Goal: Task Accomplishment & Management: Use online tool/utility

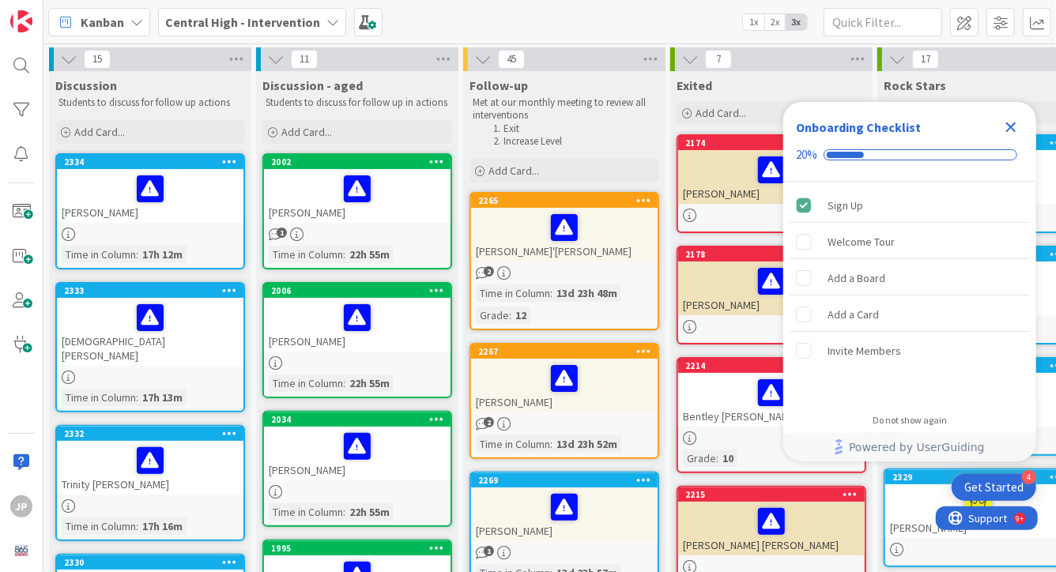
click at [334, 22] on div "Central High - Intervention" at bounding box center [252, 22] width 188 height 28
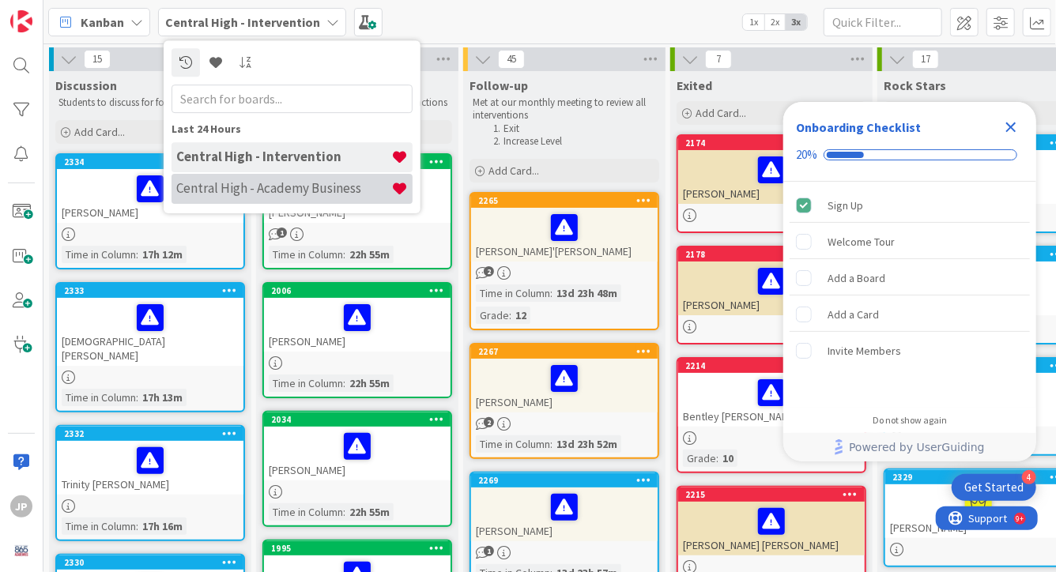
click at [292, 179] on div "Central High - Academy Business" at bounding box center [292, 189] width 241 height 30
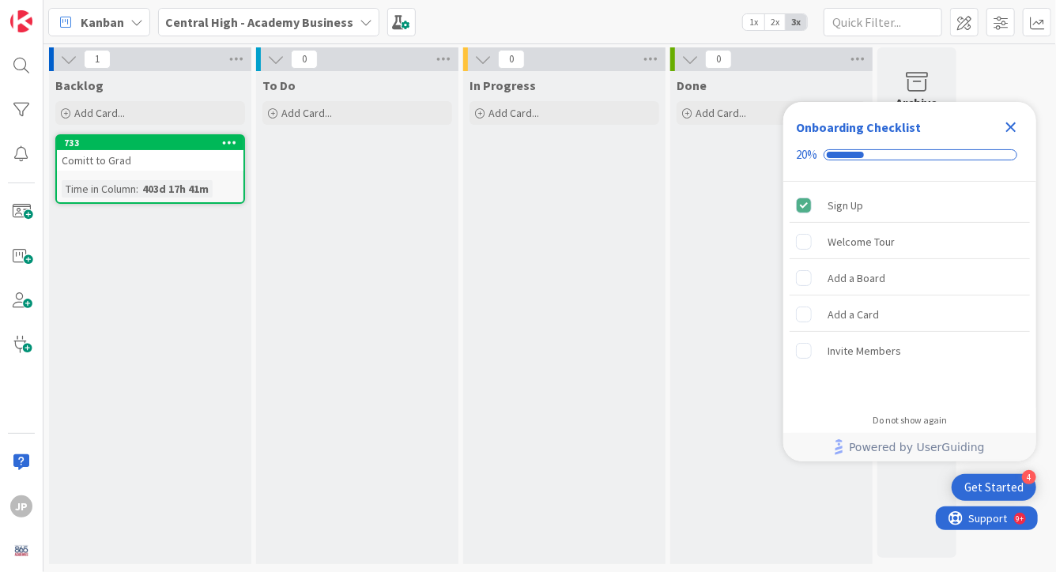
click at [1002, 126] on icon "Close Checklist" at bounding box center [1010, 127] width 19 height 19
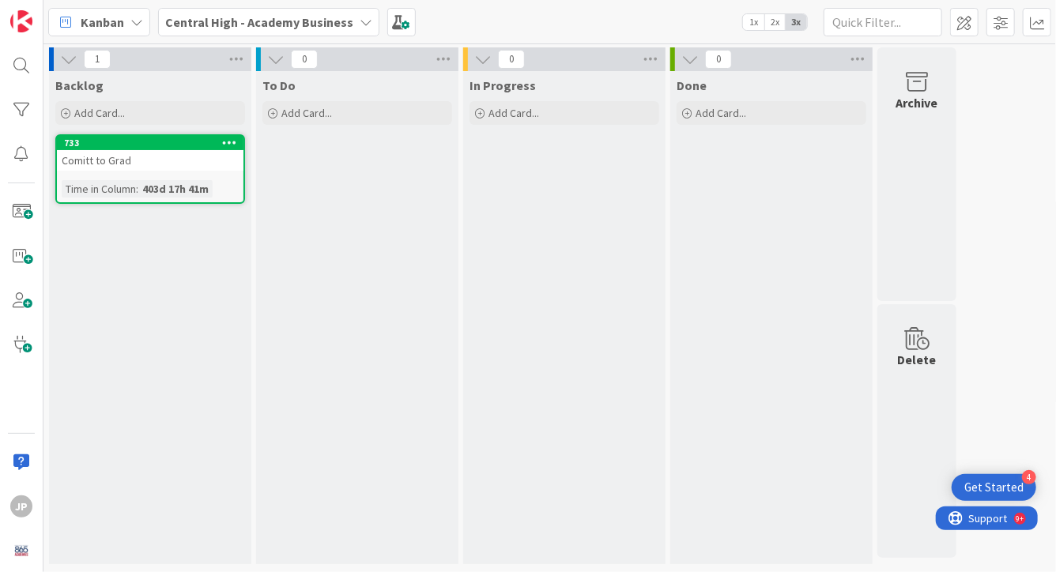
click at [756, 23] on span "1x" at bounding box center [753, 22] width 21 height 16
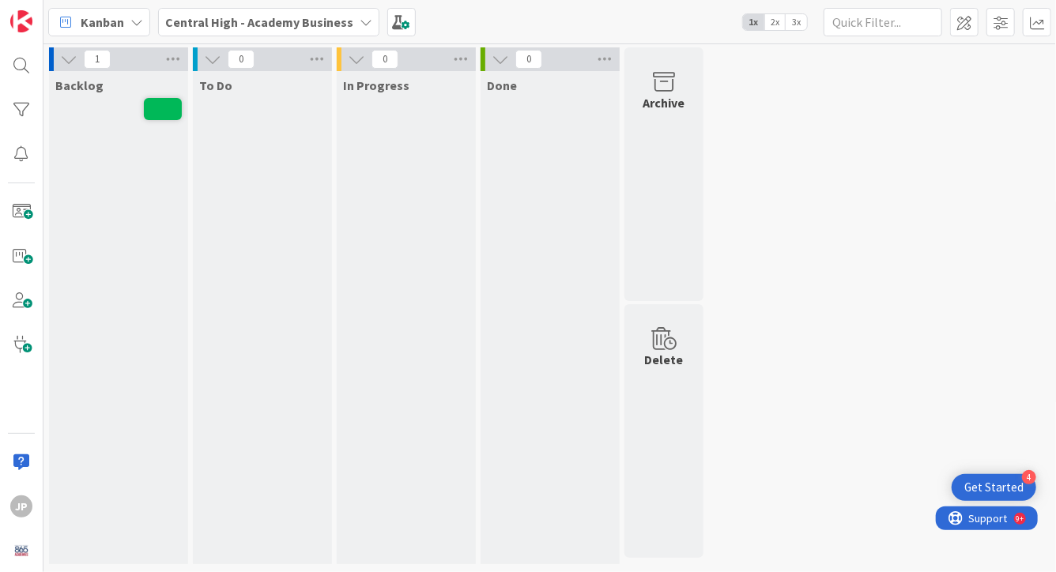
click at [804, 19] on span "3x" at bounding box center [796, 22] width 21 height 16
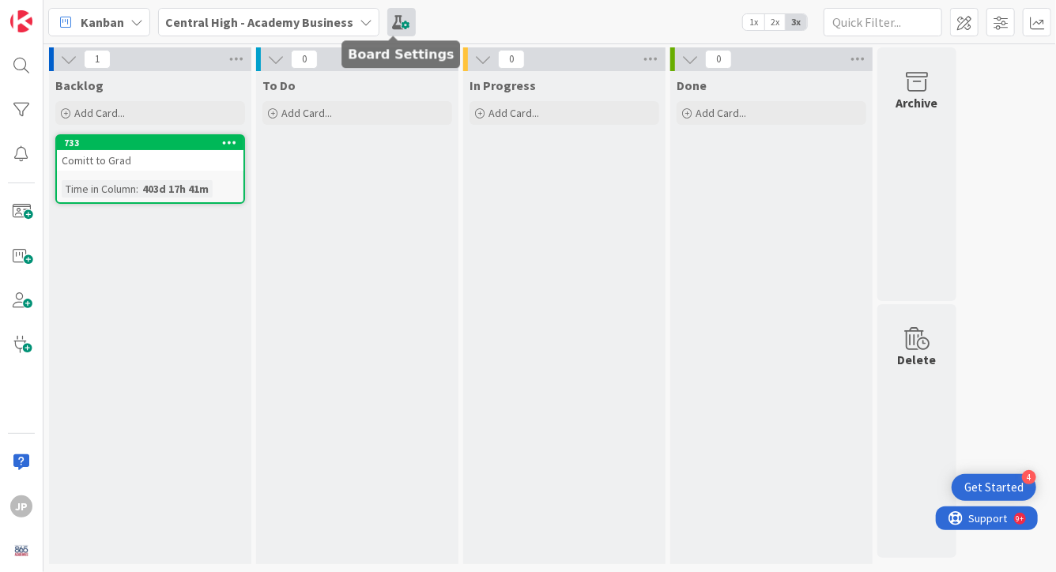
click at [389, 19] on span at bounding box center [401, 22] width 28 height 28
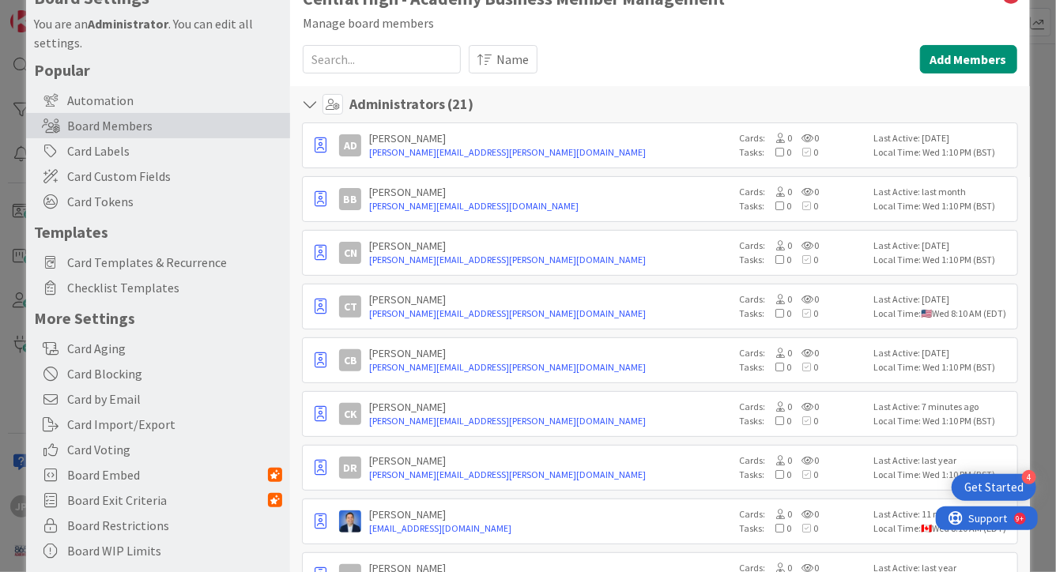
scroll to position [50, 0]
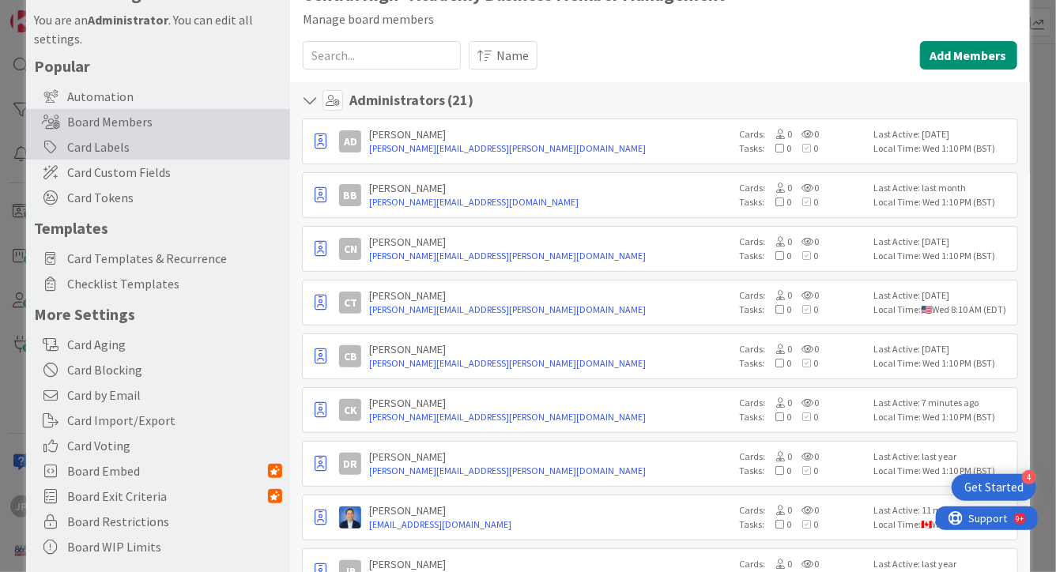
click at [170, 147] on div "Card Labels" at bounding box center [158, 146] width 264 height 25
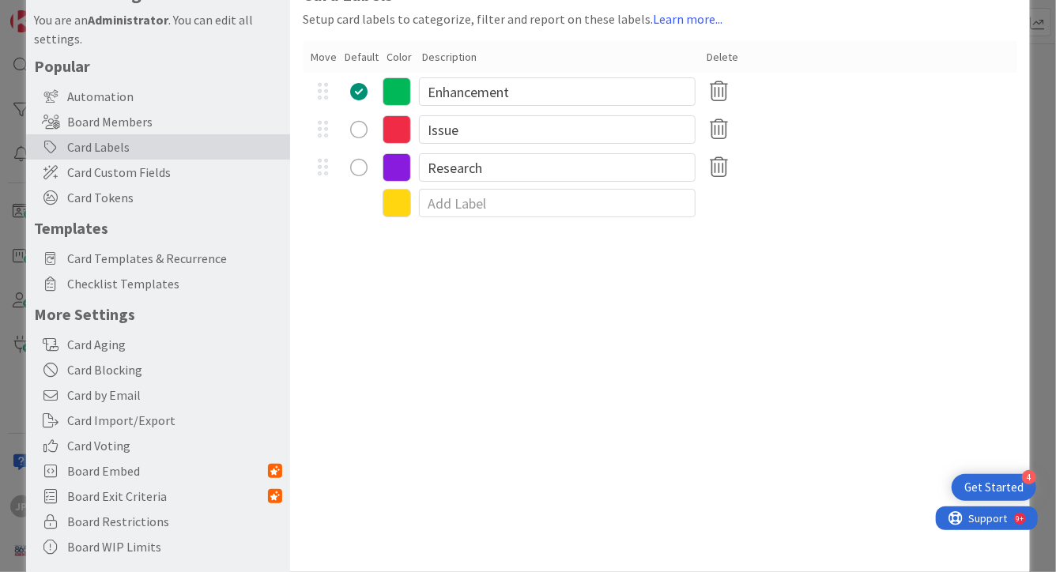
click at [360, 127] on div "radio" at bounding box center [358, 129] width 17 height 17
click at [360, 96] on div "radio" at bounding box center [358, 91] width 17 height 17
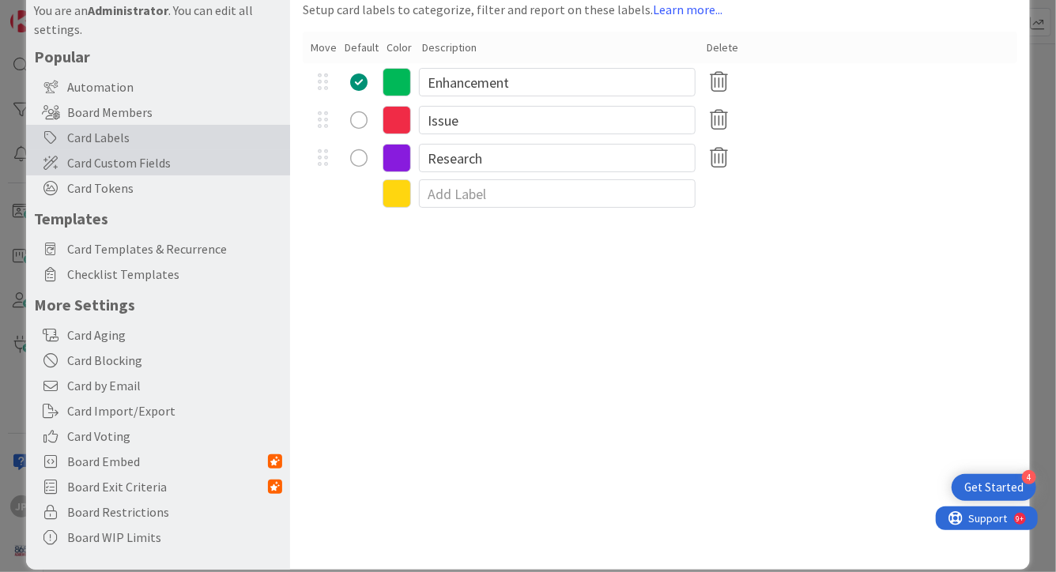
click at [201, 171] on span "Card Custom Fields" at bounding box center [174, 162] width 215 height 19
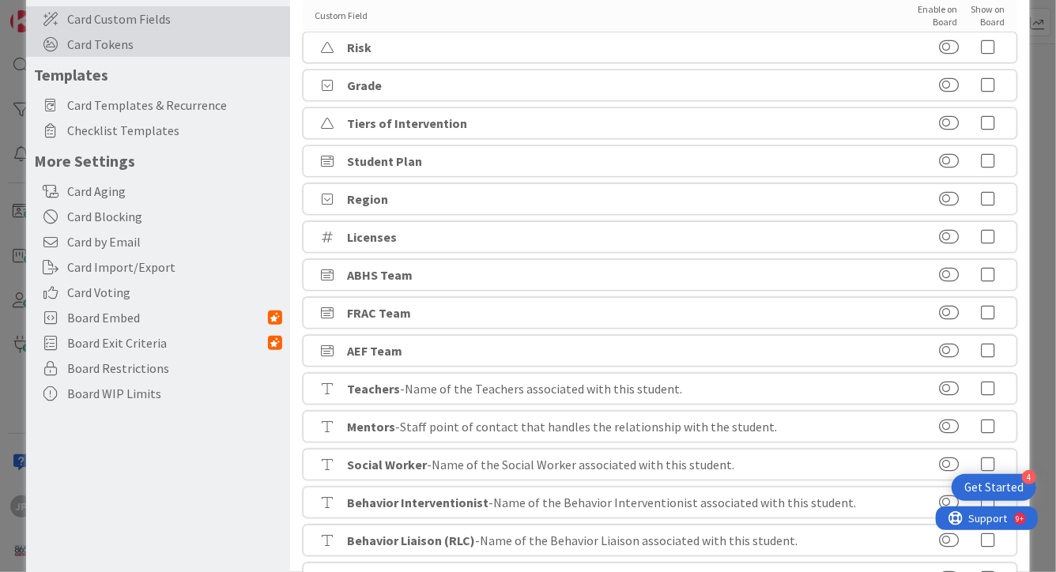
click at [221, 49] on span "Card Tokens" at bounding box center [174, 44] width 215 height 19
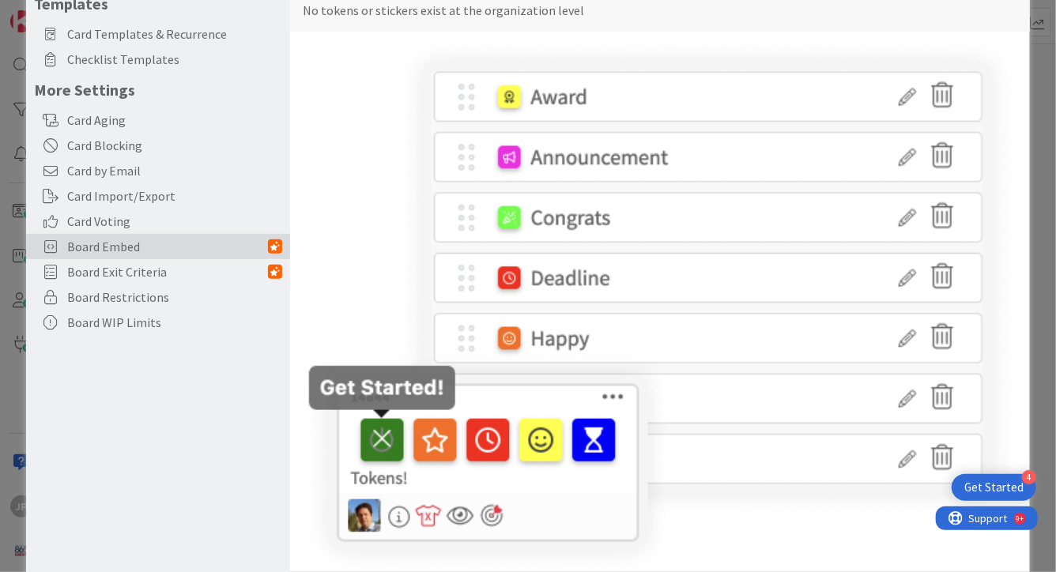
scroll to position [0, 0]
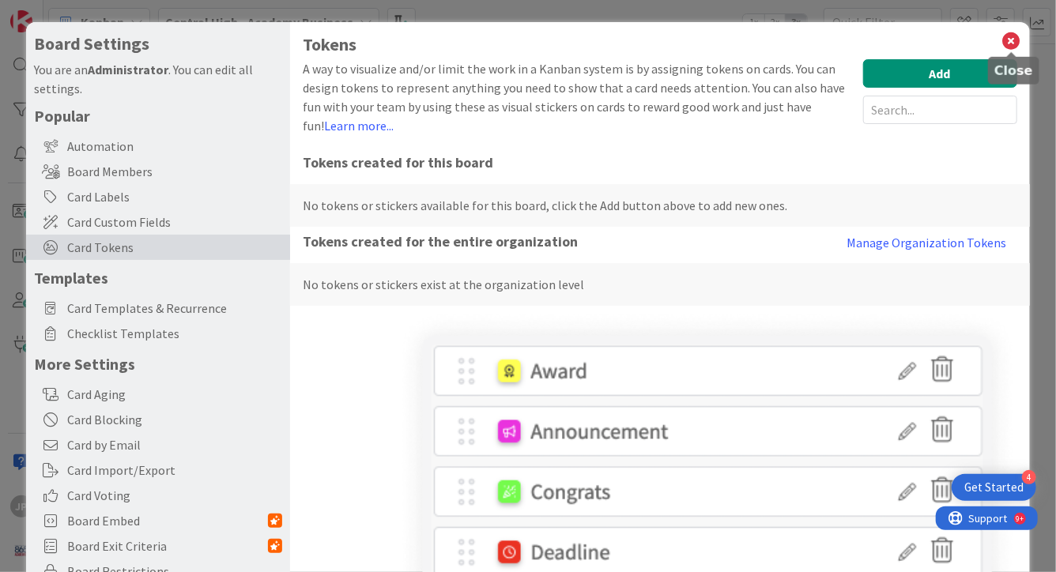
click at [1006, 39] on icon at bounding box center [1011, 41] width 21 height 22
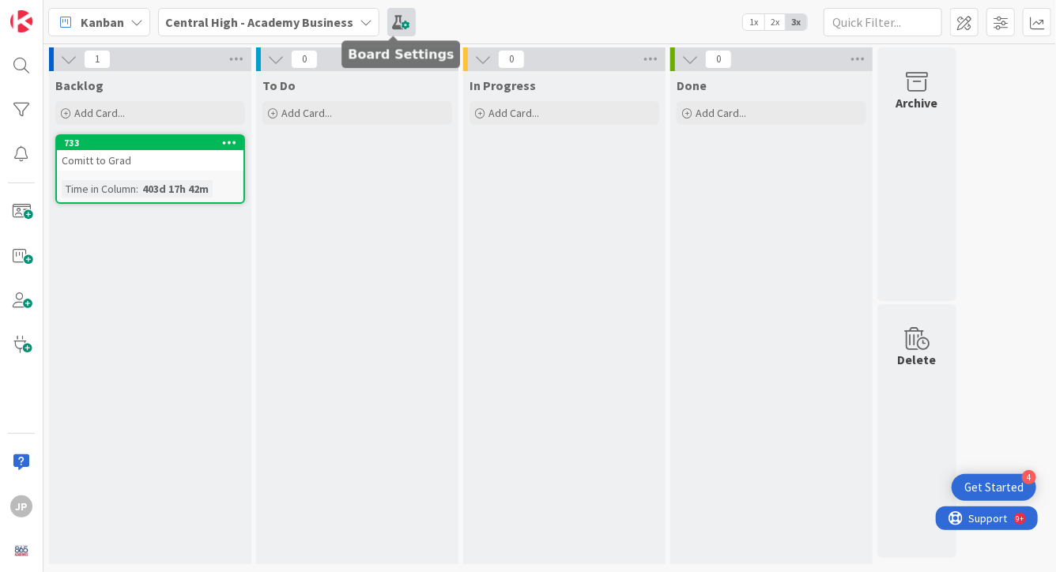
click at [394, 20] on span at bounding box center [401, 22] width 28 height 28
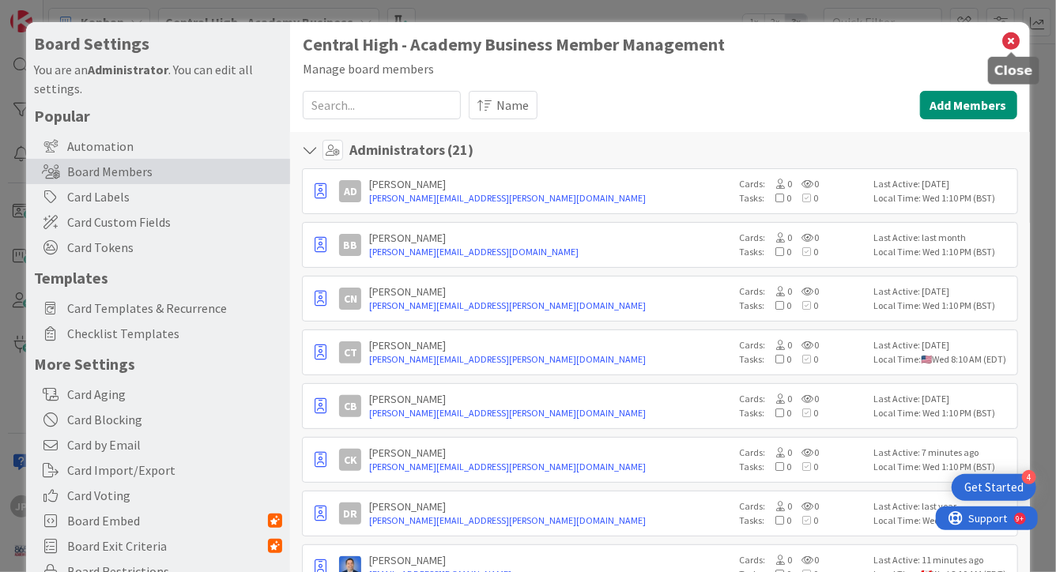
click at [1009, 41] on icon at bounding box center [1011, 41] width 21 height 22
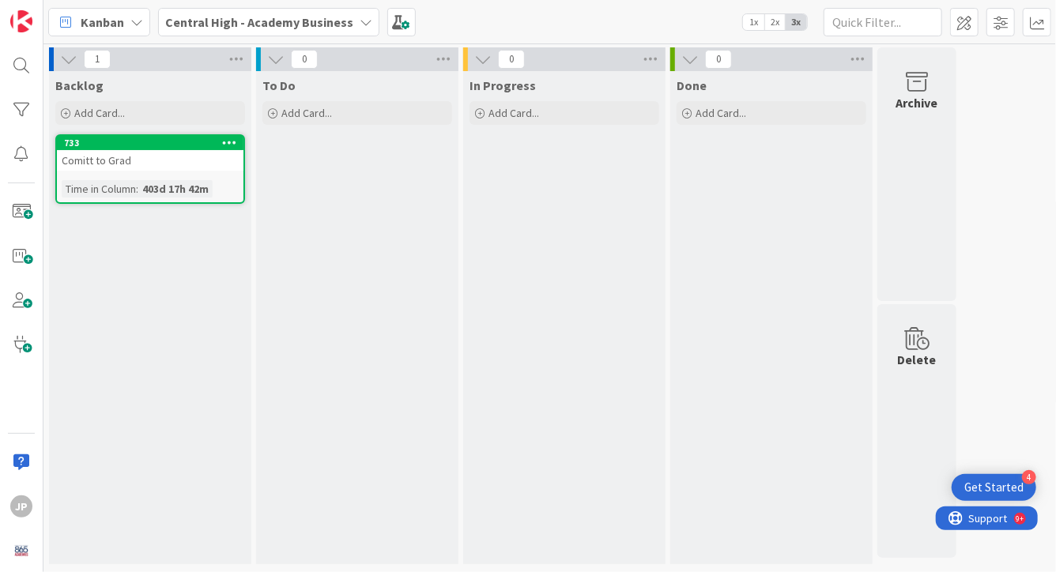
click at [143, 21] on div "Kanban" at bounding box center [99, 22] width 102 height 28
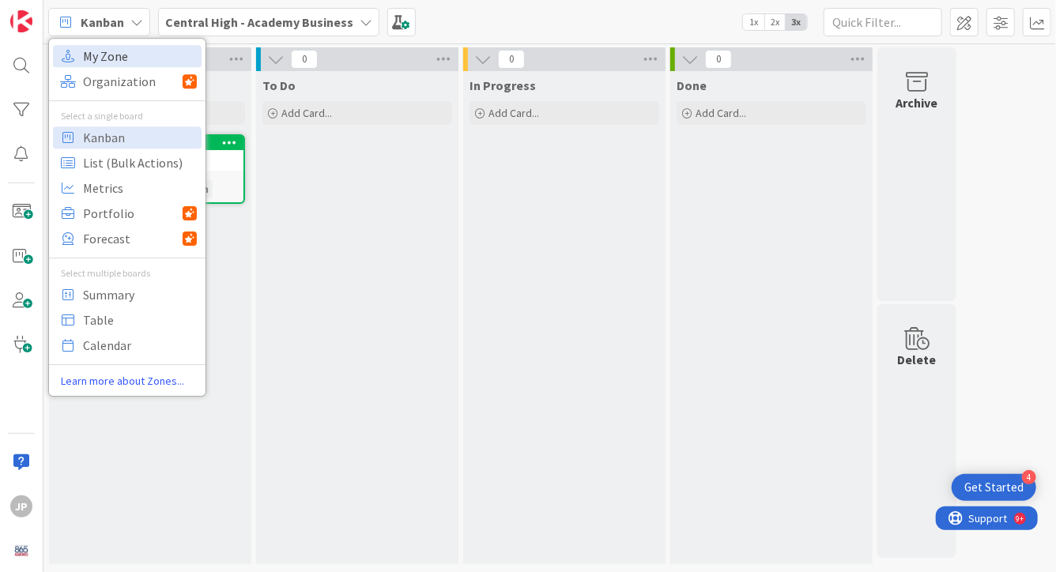
click at [119, 55] on span "My Zone" at bounding box center [140, 56] width 114 height 24
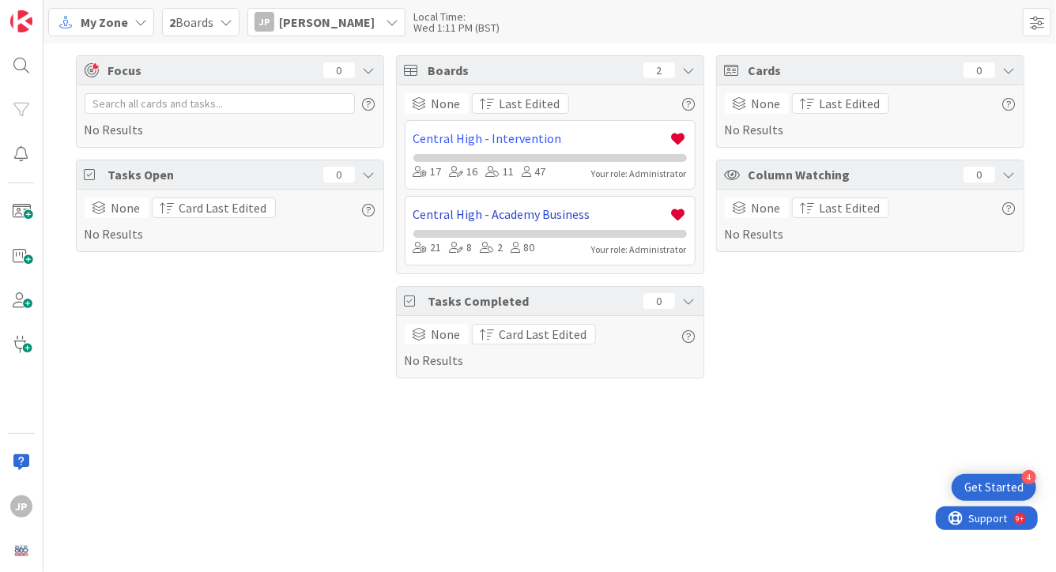
click at [524, 216] on link "Central High - Academy Business" at bounding box center [541, 214] width 257 height 19
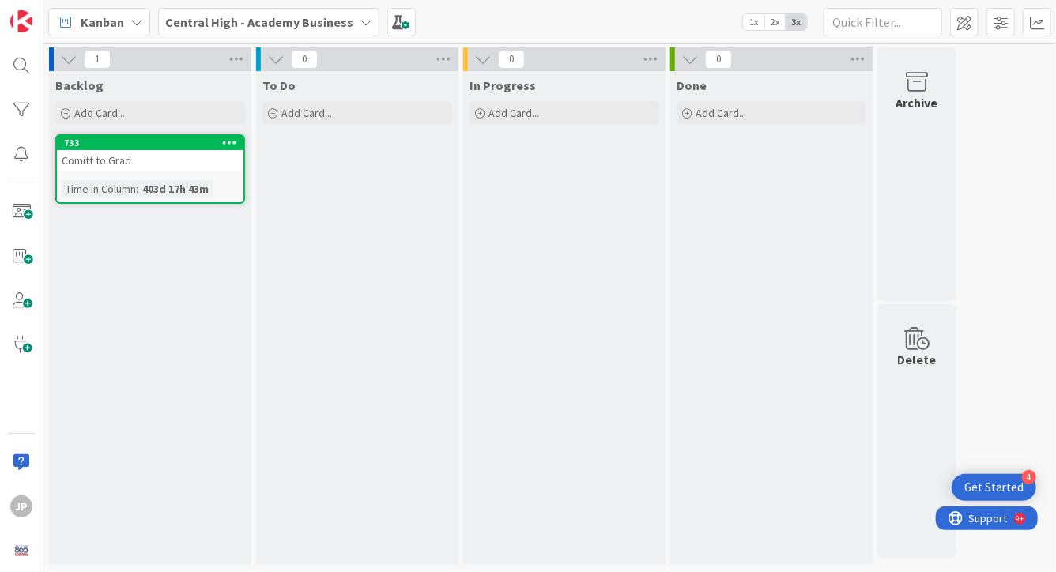
click at [349, 22] on div "Central High - Academy Business" at bounding box center [268, 22] width 221 height 28
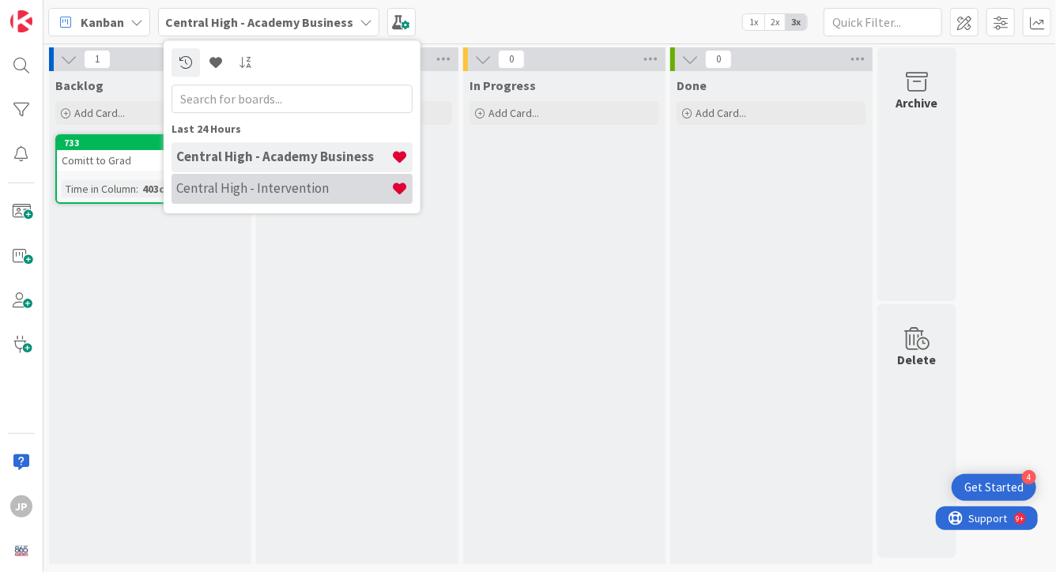
click at [319, 194] on h4 "Central High - Intervention" at bounding box center [283, 188] width 215 height 16
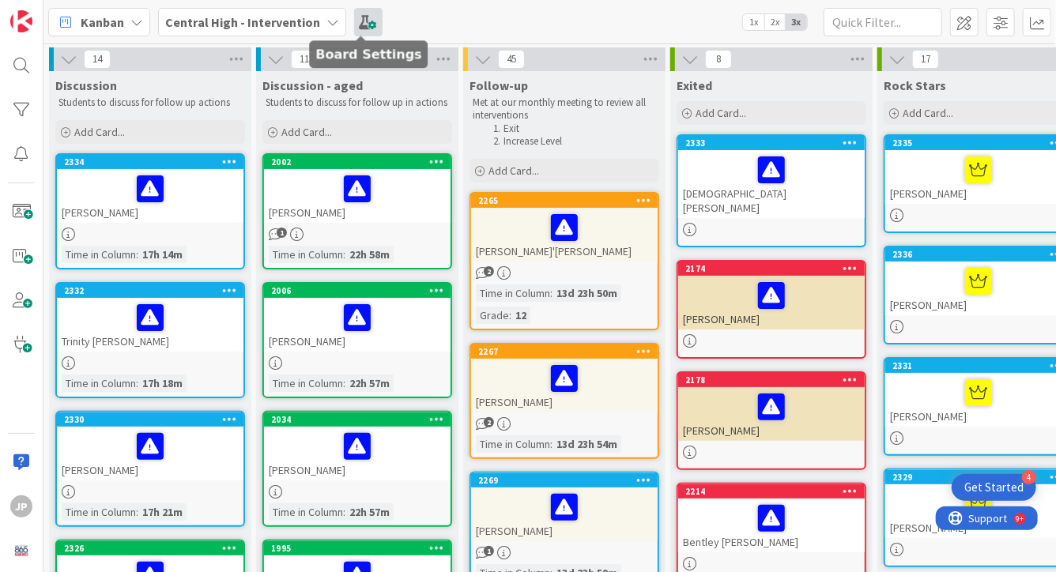
click at [361, 28] on span at bounding box center [368, 22] width 28 height 28
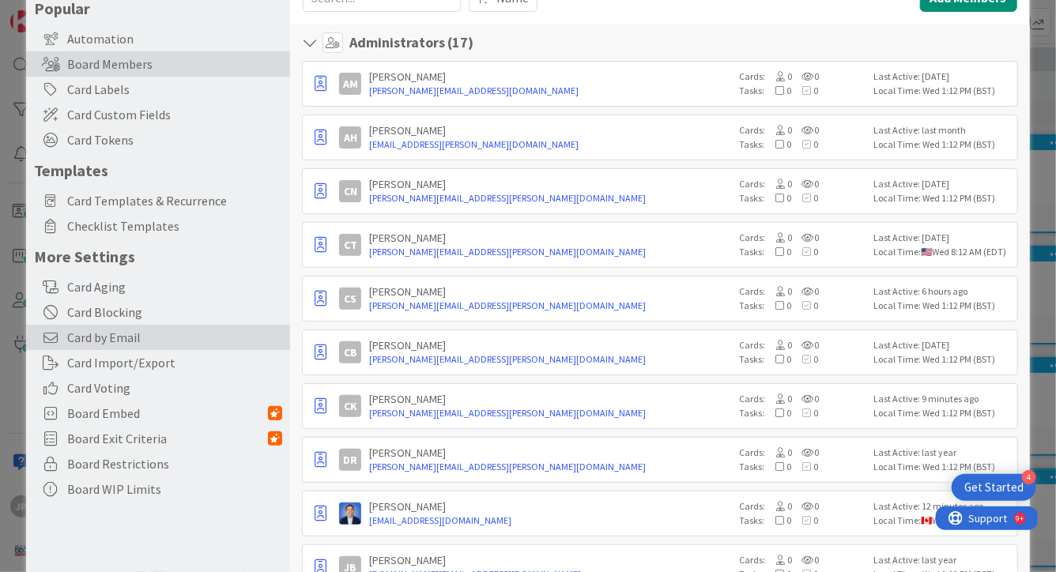
scroll to position [108, 0]
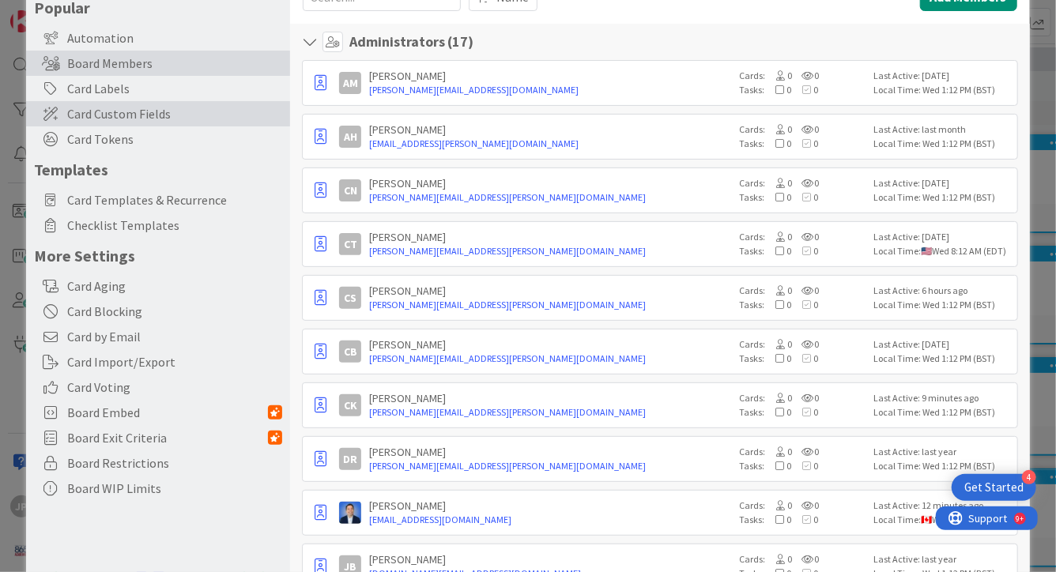
click at [184, 110] on span "Card Custom Fields" at bounding box center [174, 113] width 215 height 19
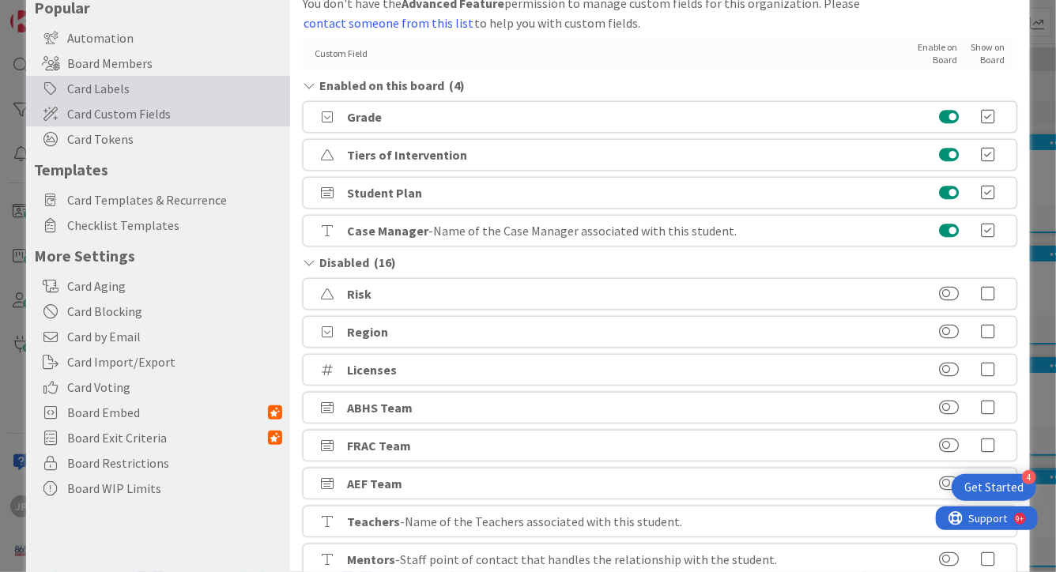
click at [183, 89] on div "Card Labels" at bounding box center [158, 88] width 264 height 25
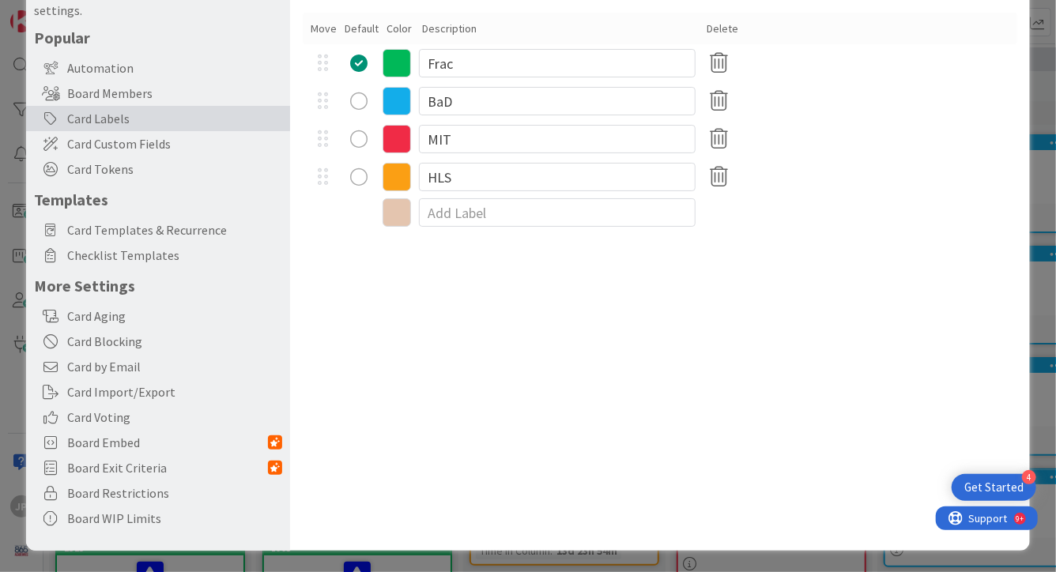
click at [360, 107] on div "radio" at bounding box center [358, 100] width 17 height 17
click at [1040, 228] on div "Board Settings You are an Administrator . You can edit all settings. Popular Au…" at bounding box center [528, 286] width 1056 height 572
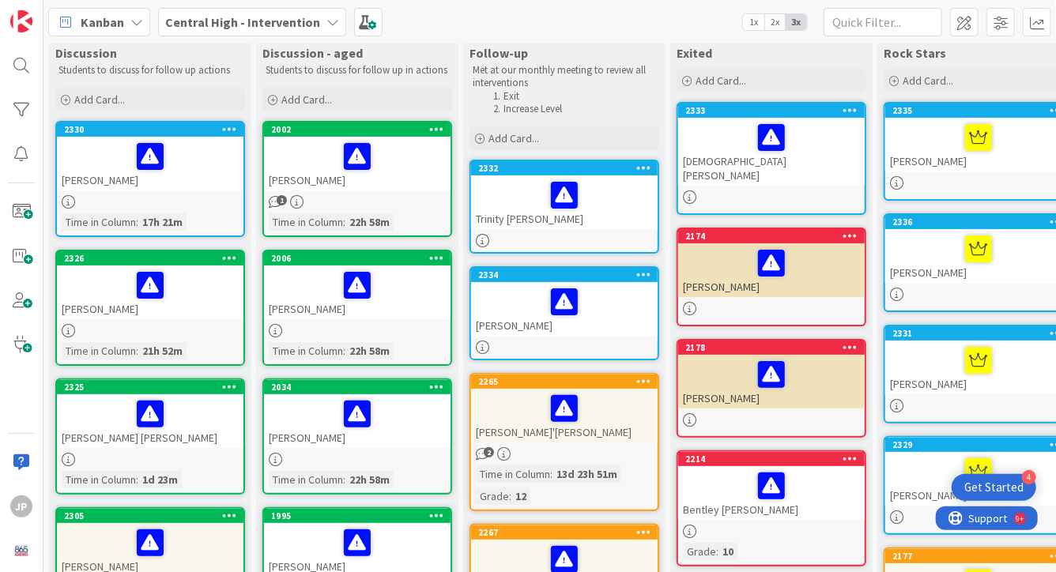
scroll to position [29, 0]
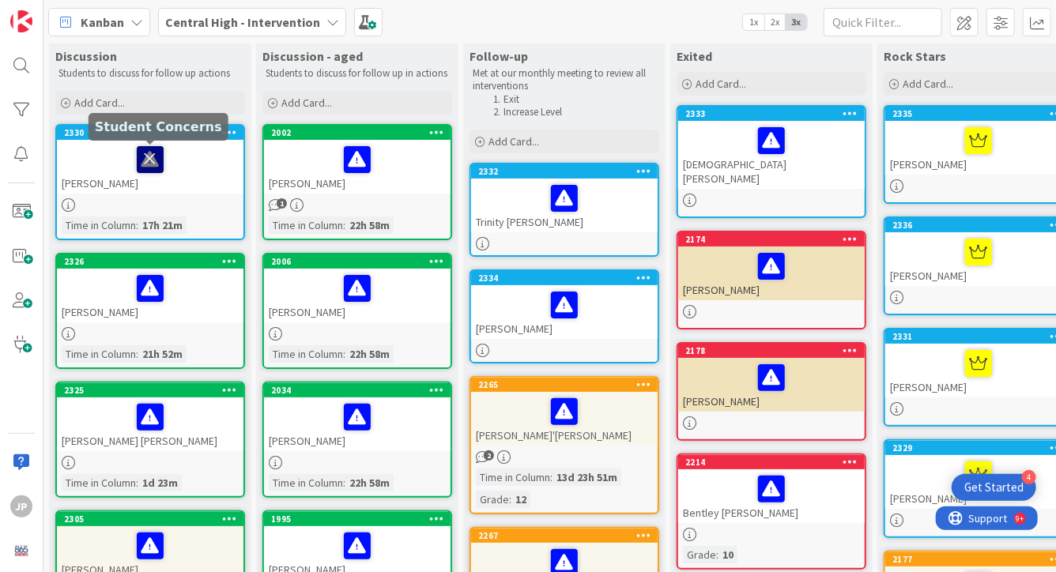
click at [148, 160] on icon at bounding box center [150, 158] width 27 height 25
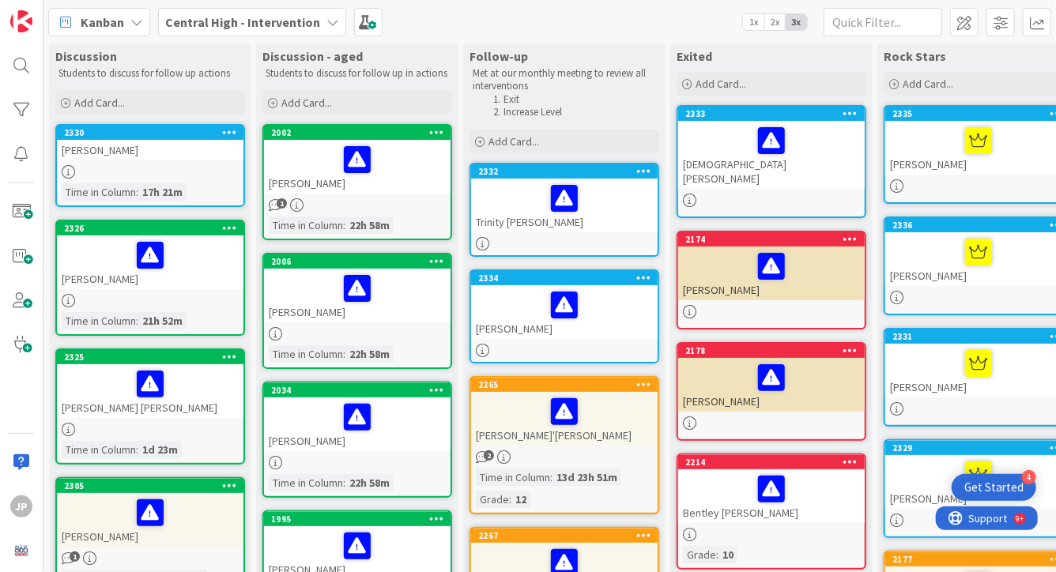
click at [148, 160] on div "2330 [PERSON_NAME] Time in [GEOGRAPHIC_DATA] : 17h 21m" at bounding box center [150, 165] width 190 height 83
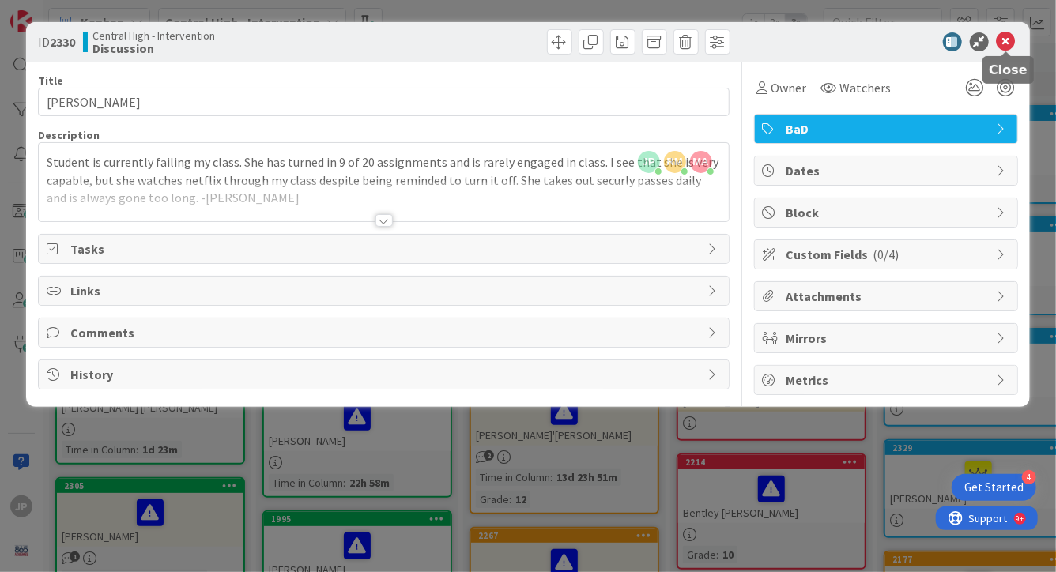
click at [1005, 46] on icon at bounding box center [1006, 41] width 19 height 19
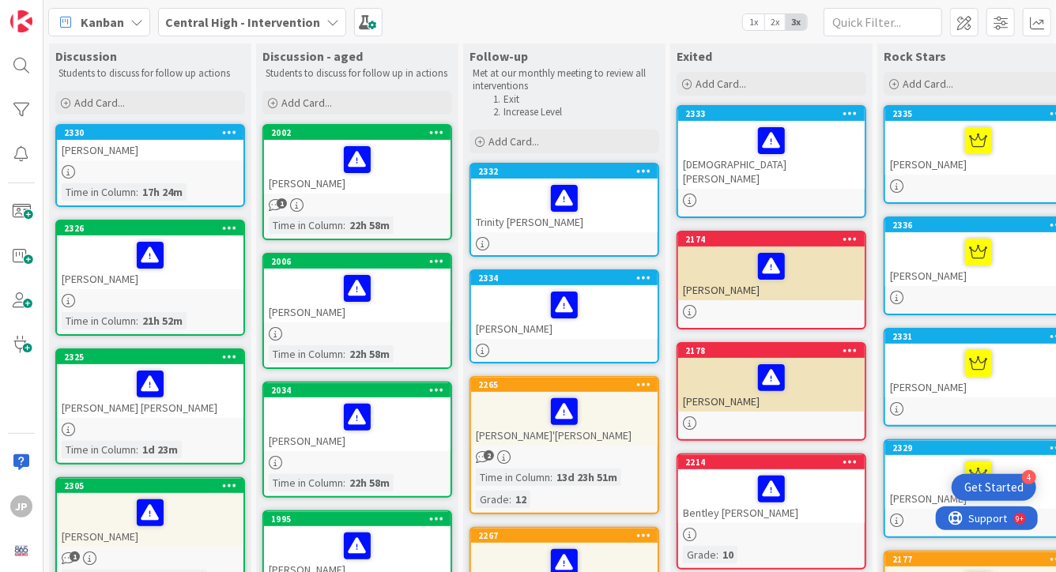
click at [228, 136] on icon at bounding box center [229, 131] width 15 height 11
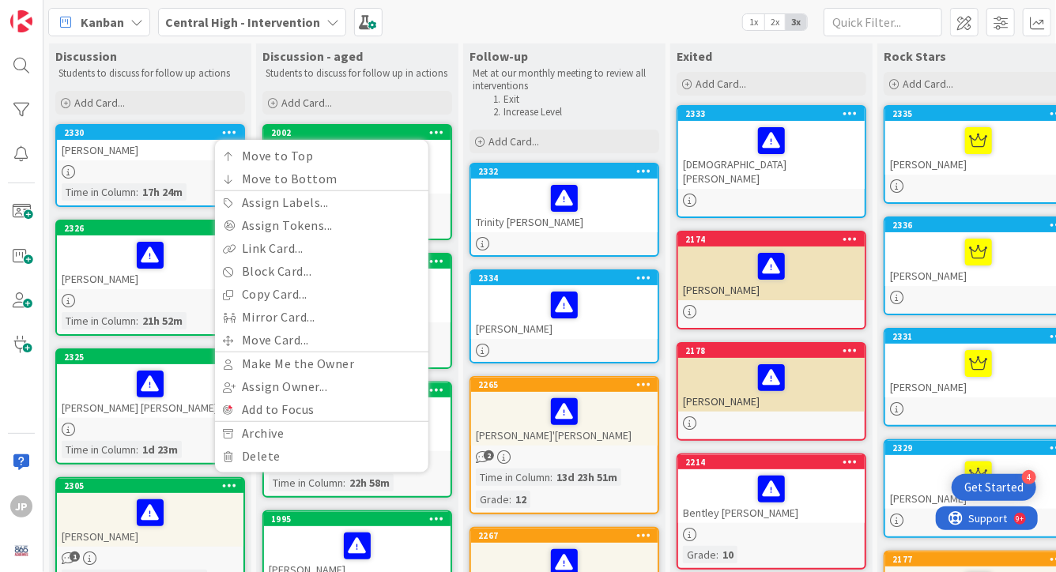
click at [160, 172] on div at bounding box center [150, 171] width 187 height 13
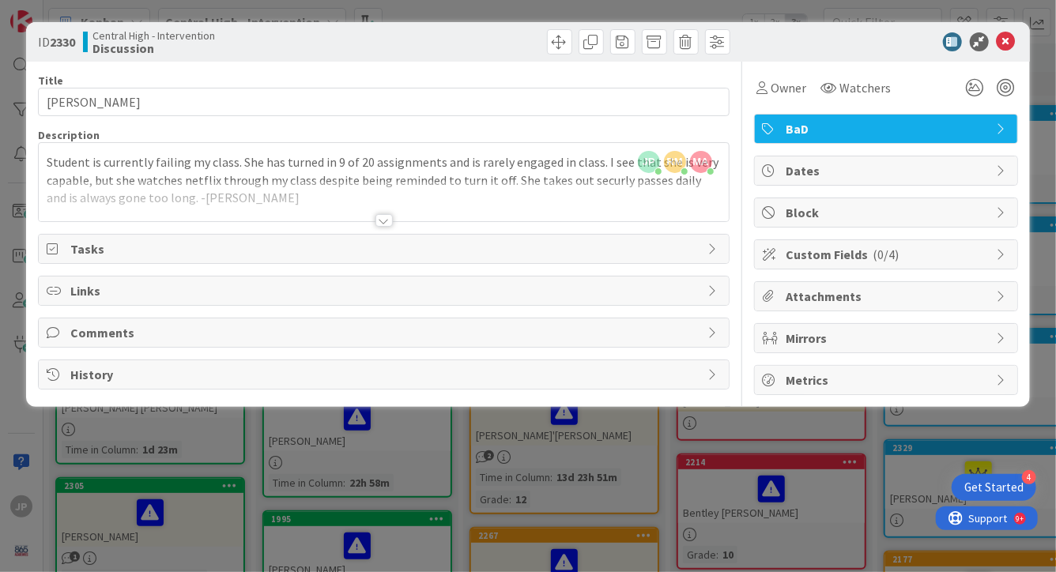
click at [869, 371] on span "Metrics" at bounding box center [887, 380] width 202 height 19
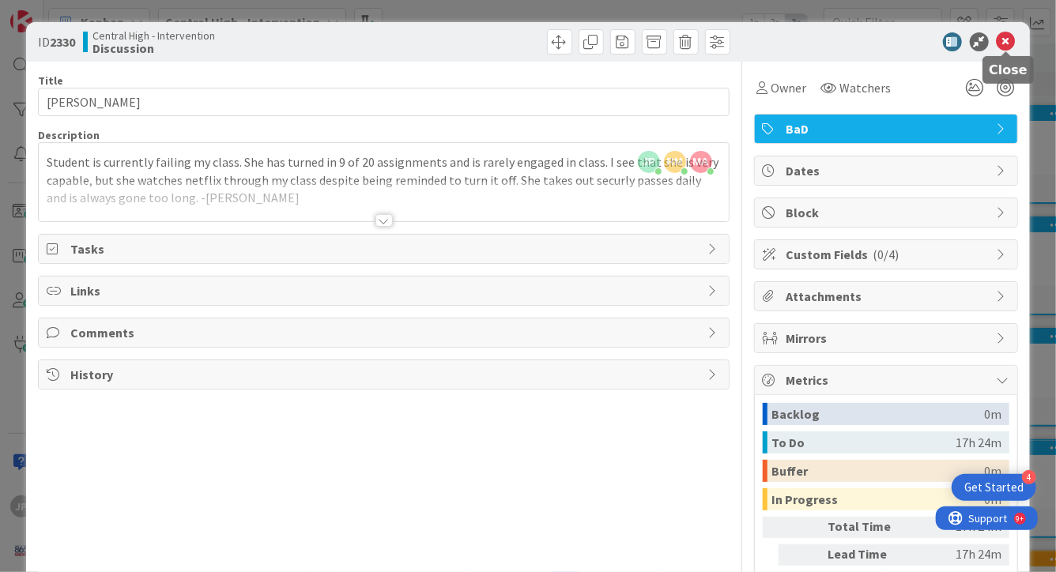
click at [1005, 50] on icon at bounding box center [1006, 41] width 19 height 19
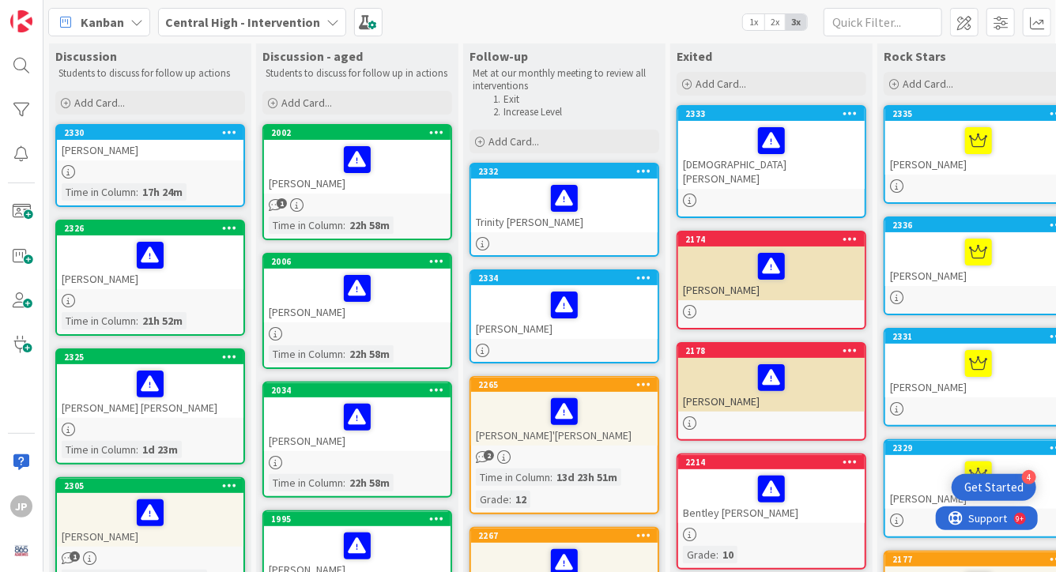
click at [227, 127] on icon at bounding box center [229, 131] width 15 height 11
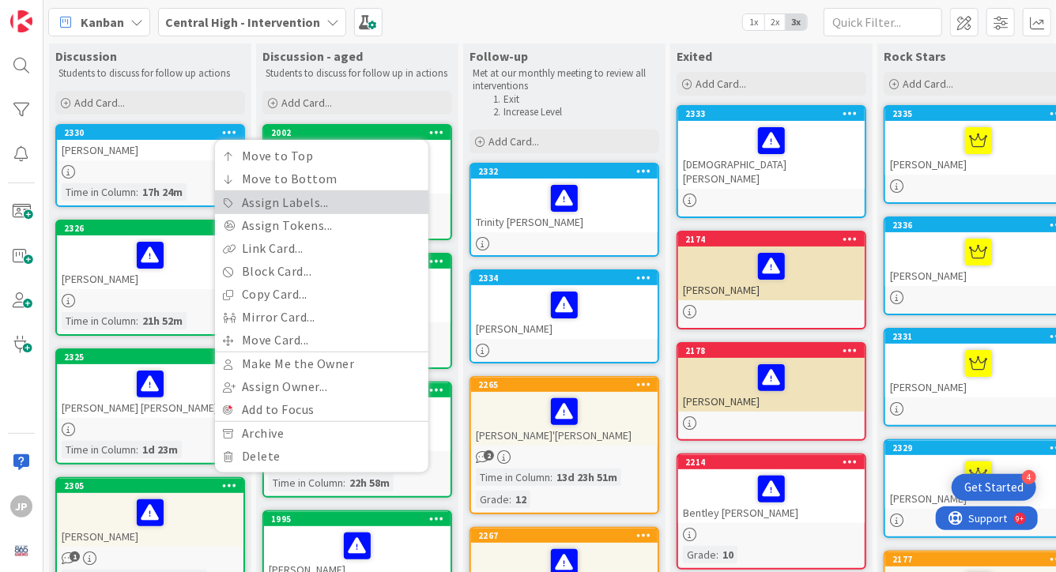
click at [359, 205] on link "Assign Labels..." at bounding box center [321, 202] width 213 height 23
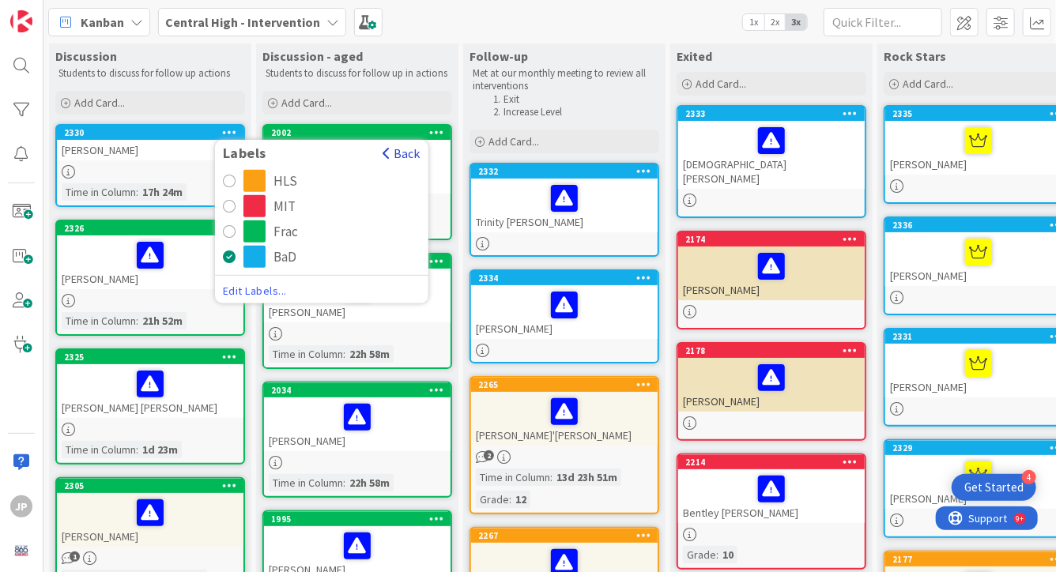
click at [411, 159] on button "Back" at bounding box center [401, 153] width 39 height 17
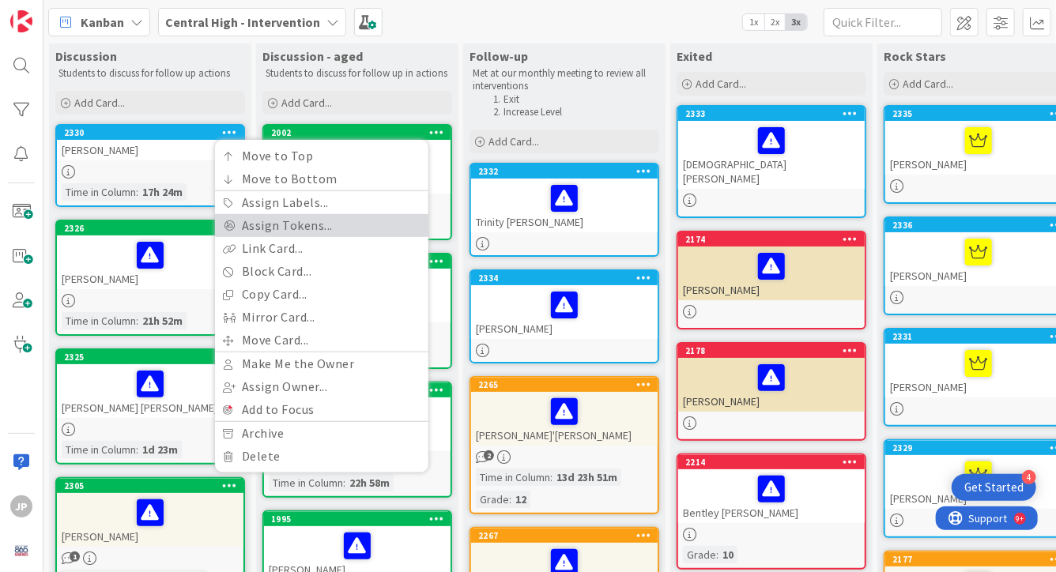
click at [319, 215] on link "Assign Tokens..." at bounding box center [321, 225] width 213 height 23
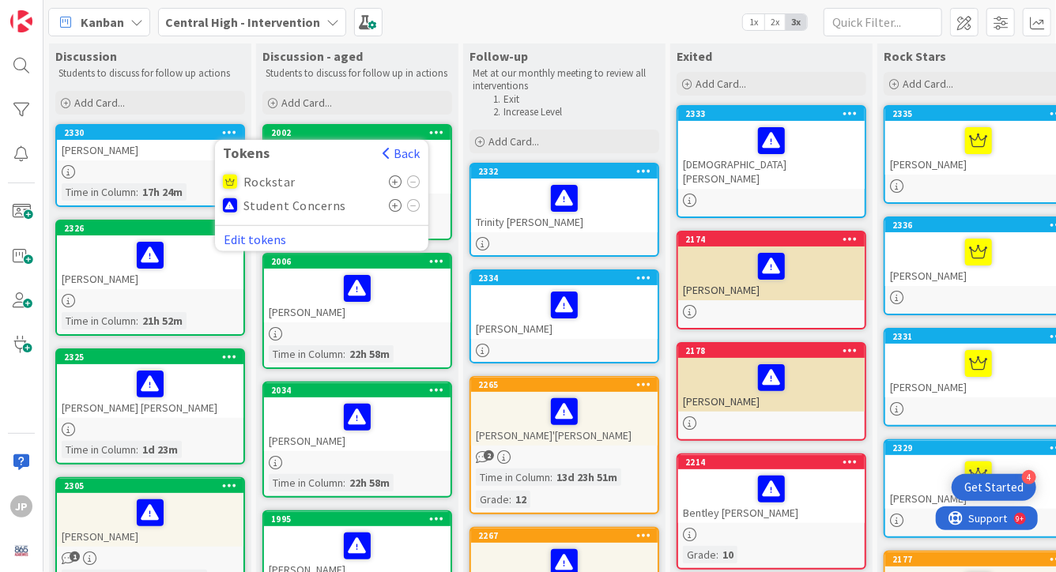
click at [393, 205] on icon at bounding box center [395, 205] width 13 height 13
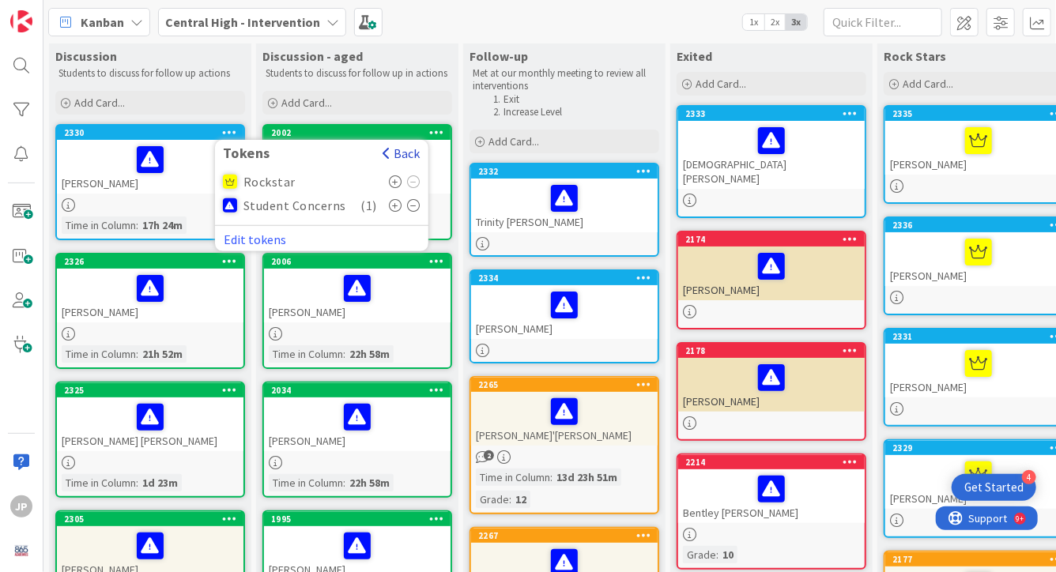
click at [399, 148] on button "Back" at bounding box center [401, 153] width 39 height 17
